Goal: Transaction & Acquisition: Purchase product/service

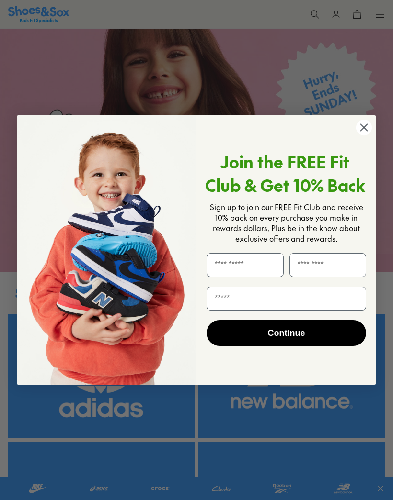
click at [368, 125] on circle "Close dialog" at bounding box center [364, 128] width 16 height 16
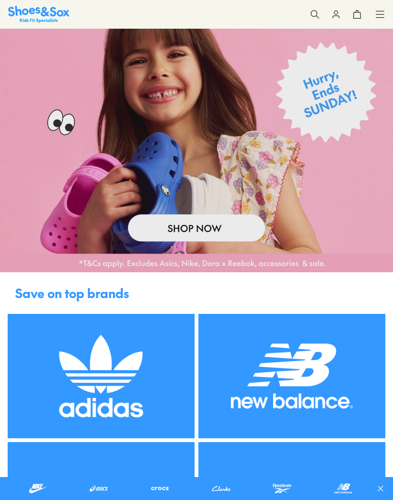
scroll to position [217, 0]
click at [361, 153] on icon "Close dialog" at bounding box center [363, 156] width 7 height 7
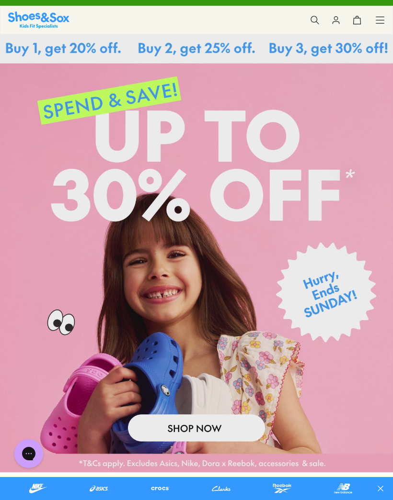
scroll to position [0, 0]
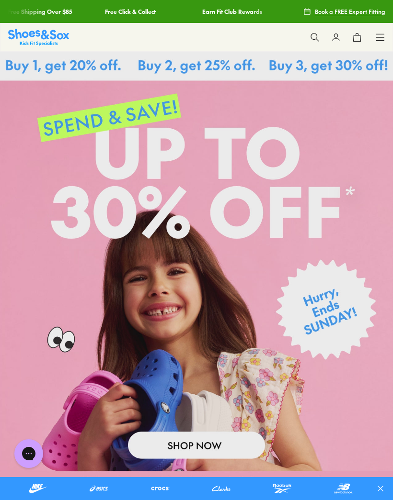
click at [382, 36] on icon at bounding box center [380, 38] width 10 height 10
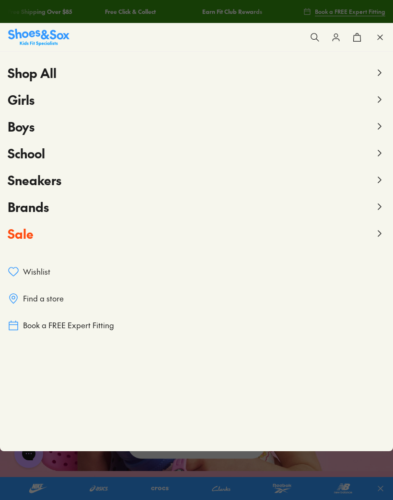
click at [26, 132] on span "Boys" at bounding box center [21, 126] width 27 height 17
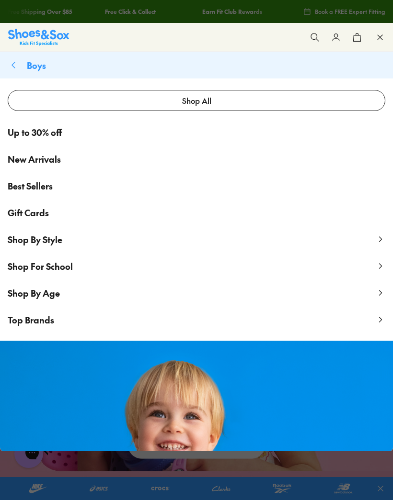
click at [50, 240] on span "Shop By Style" at bounding box center [35, 240] width 55 height 12
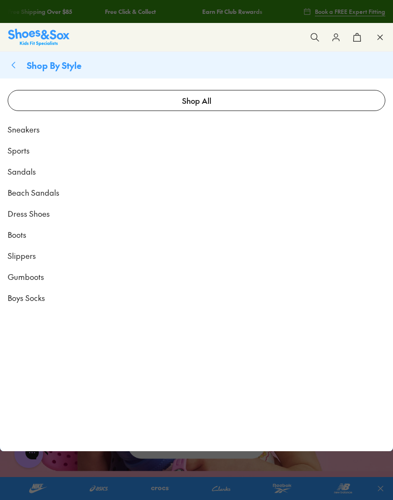
click at [30, 173] on span "Sandals" at bounding box center [22, 171] width 28 height 11
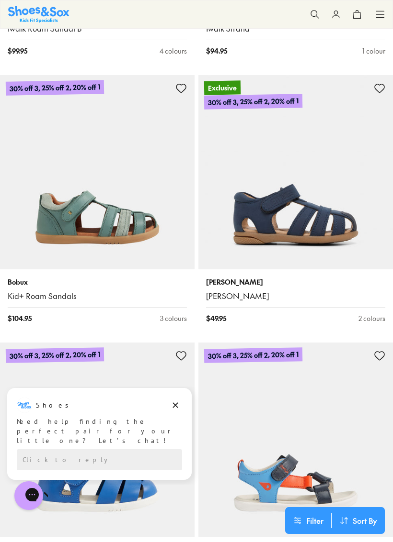
scroll to position [4026, 0]
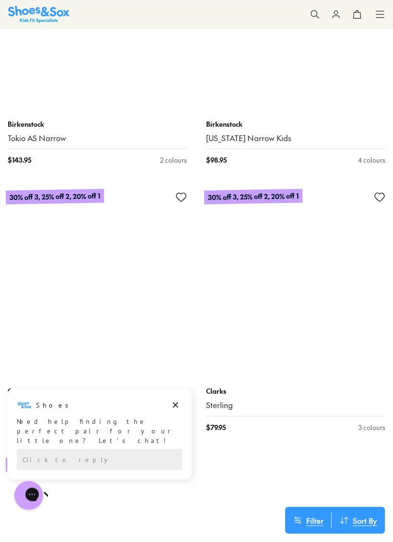
scroll to position [8466, 0]
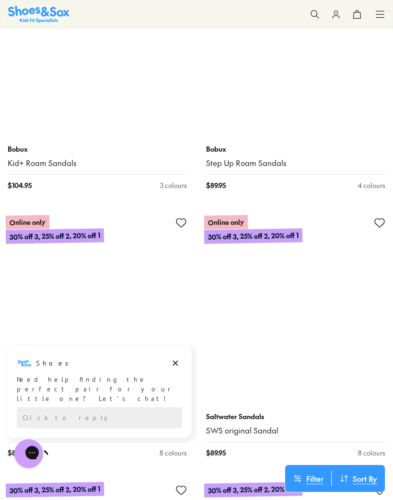
scroll to position [9774, 0]
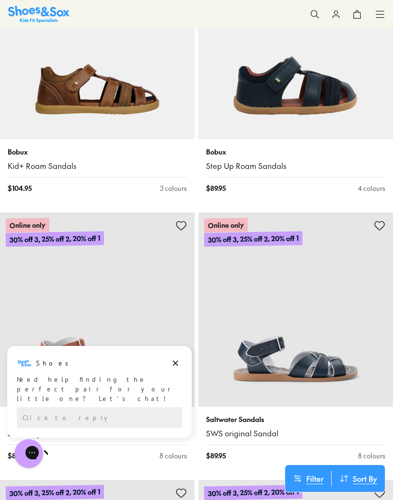
click at [315, 12] on icon at bounding box center [315, 15] width 10 height 10
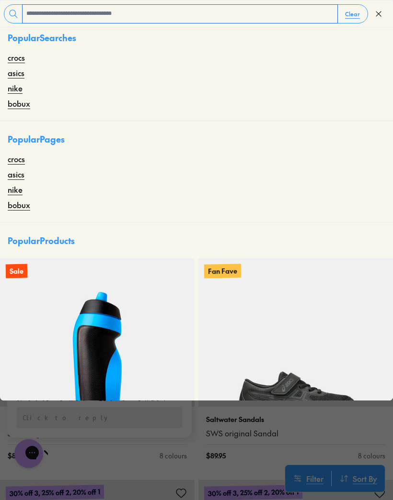
click at [154, 16] on input "text" at bounding box center [179, 14] width 315 height 18
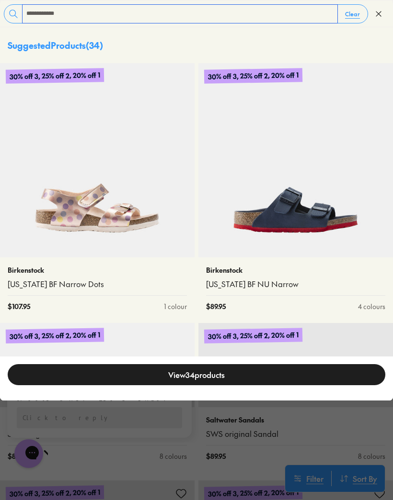
type input "**********"
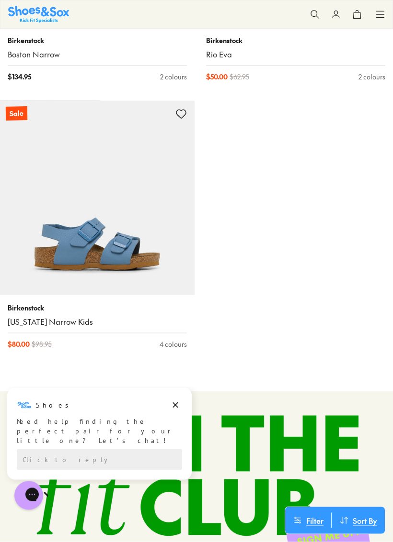
scroll to position [4747, 0]
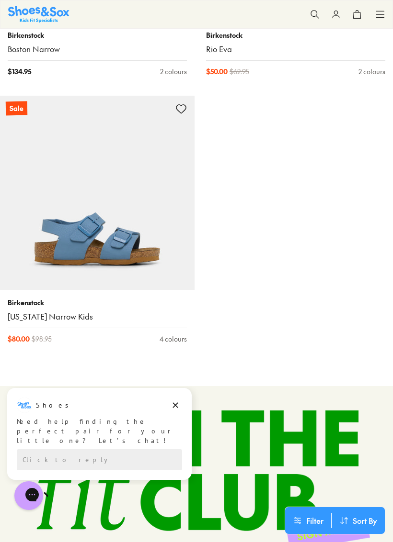
click at [56, 312] on link "[US_STATE] Narrow Kids" at bounding box center [97, 317] width 179 height 11
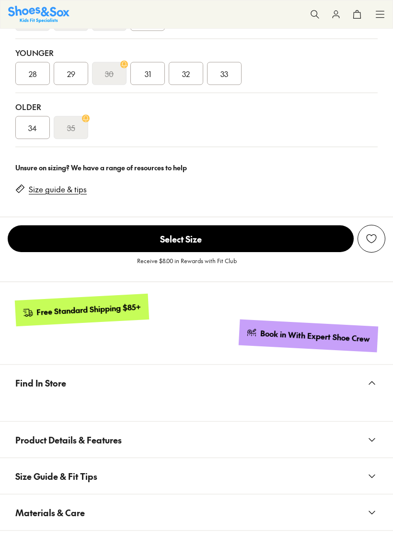
select select "*"
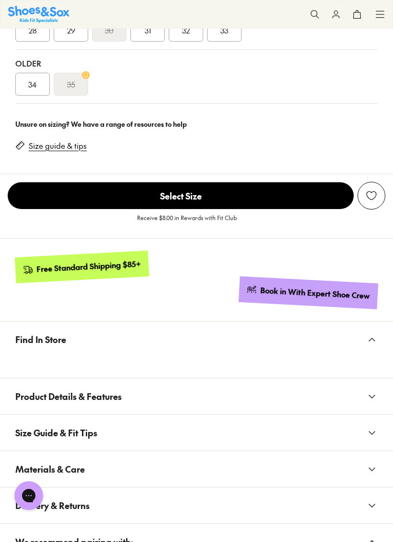
scroll to position [730, 0]
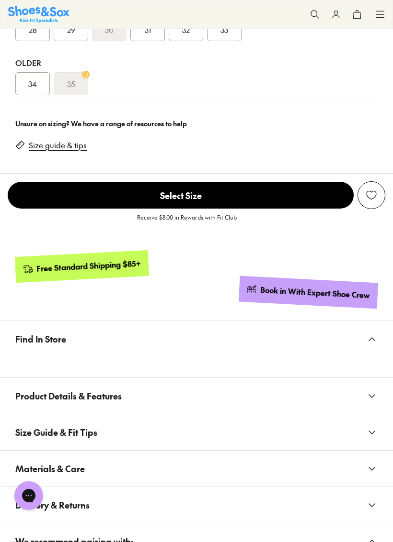
click at [275, 402] on button "Product Details & Features" at bounding box center [196, 396] width 393 height 36
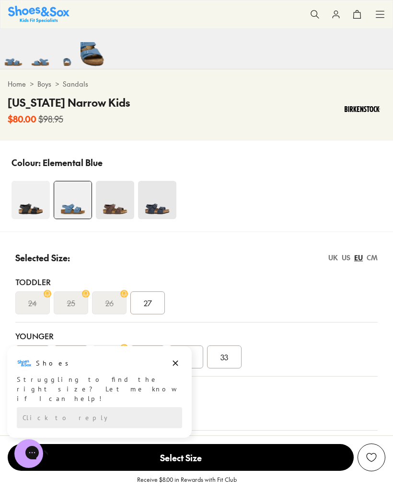
scroll to position [370, 0]
